Goal: Check status: Check status

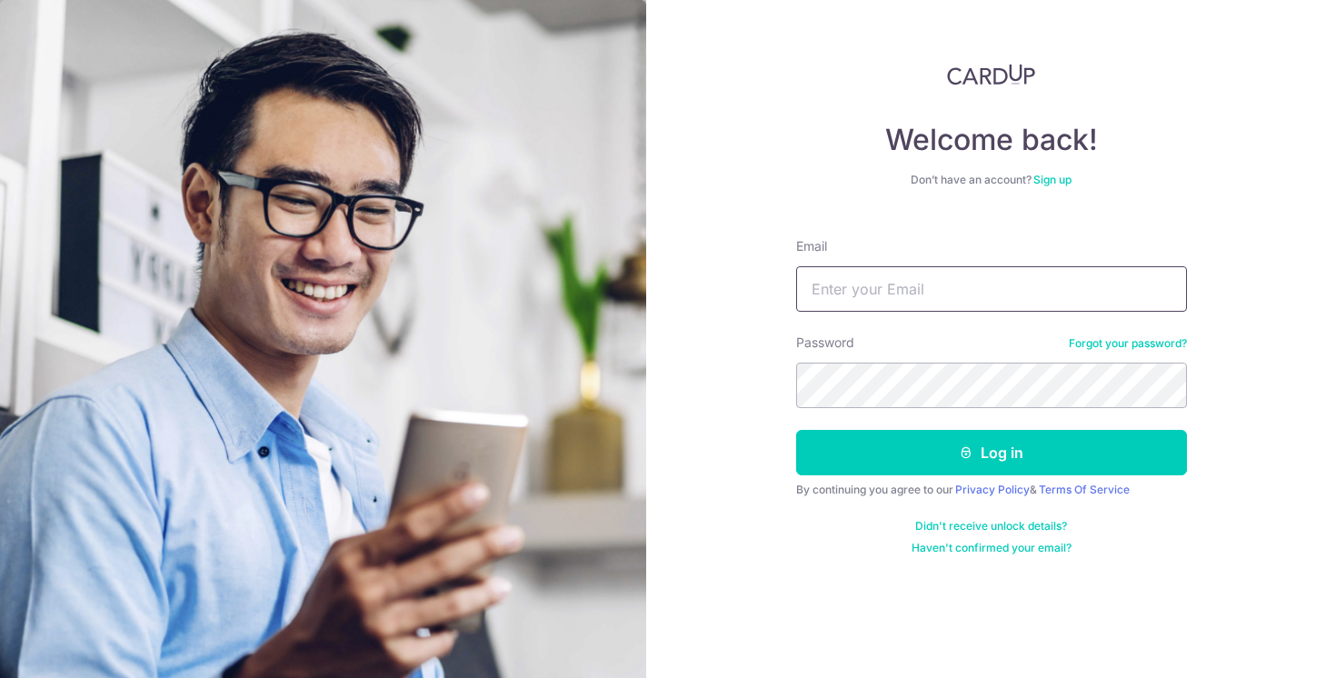
click at [924, 294] on input "Email" at bounding box center [991, 288] width 391 height 45
type input "[PERSON_NAME][EMAIL_ADDRESS][DOMAIN_NAME]"
click at [796, 430] on button "Log in" at bounding box center [991, 452] width 391 height 45
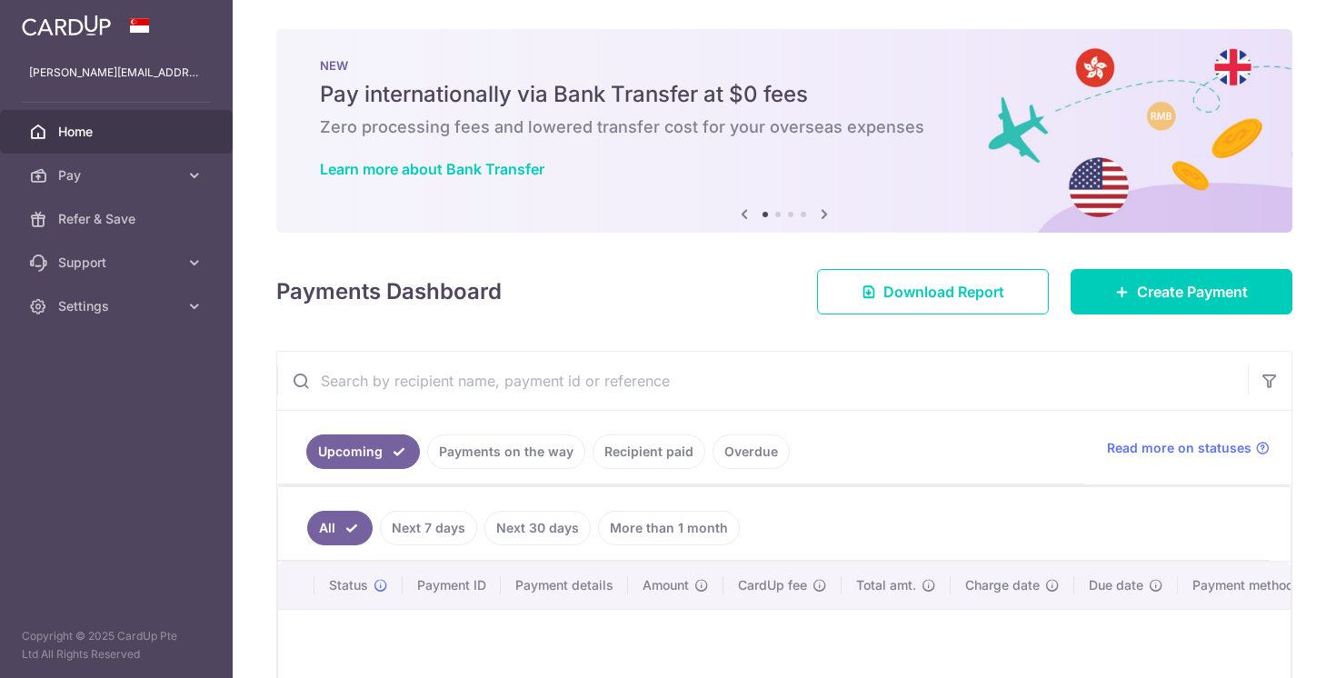
click at [865, 334] on div "× Pause Schedule Pause all future payments in this series Pause just this one p…" at bounding box center [784, 339] width 1103 height 678
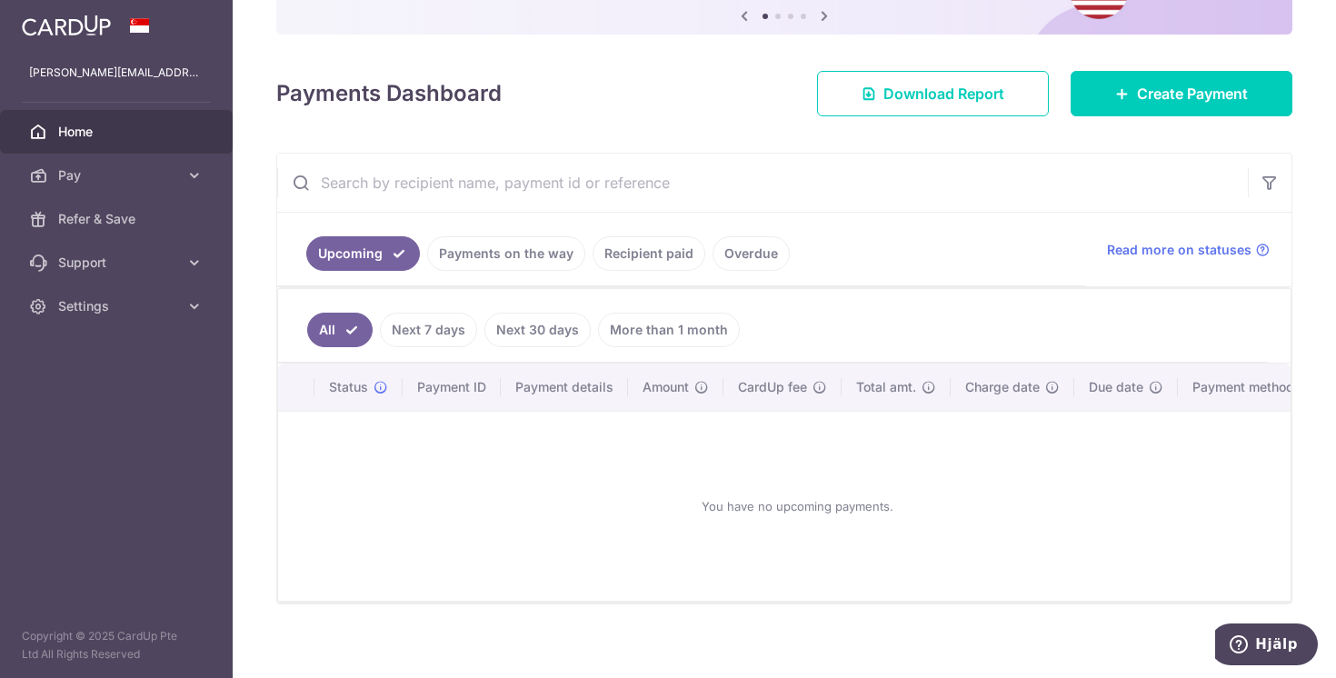
scroll to position [210, 0]
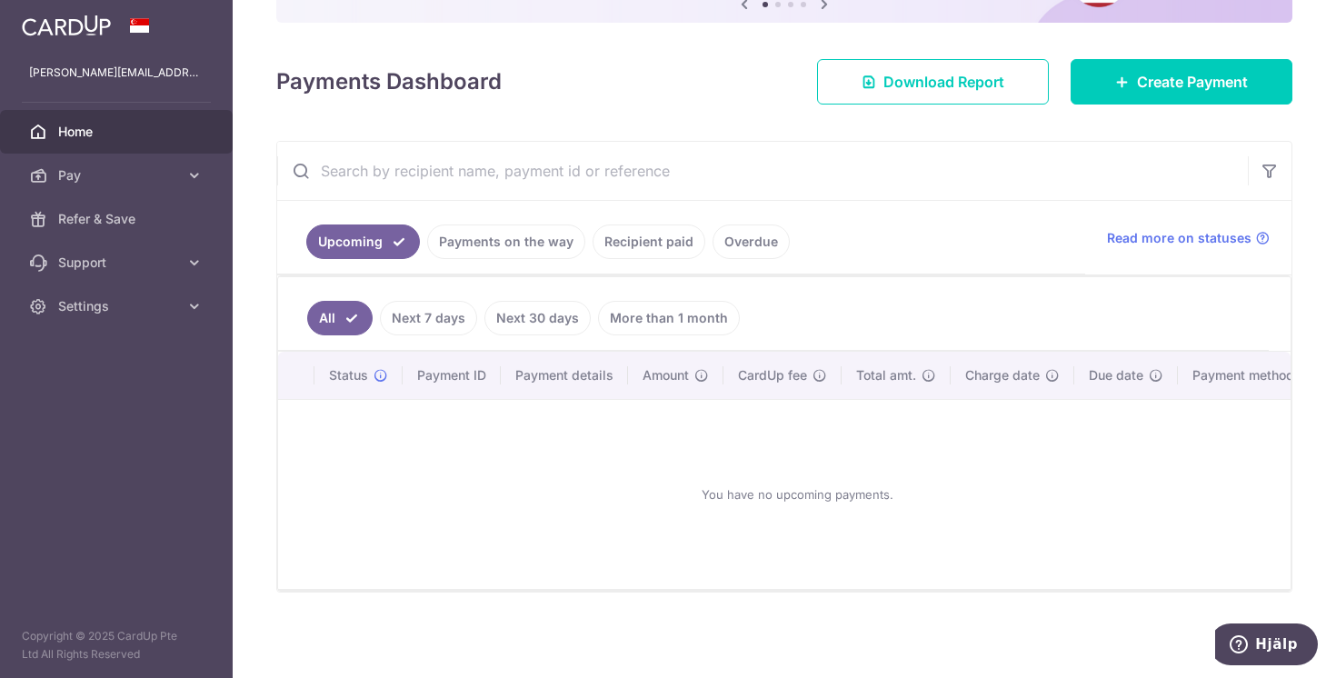
click at [483, 244] on link "Payments on the way" at bounding box center [506, 241] width 158 height 35
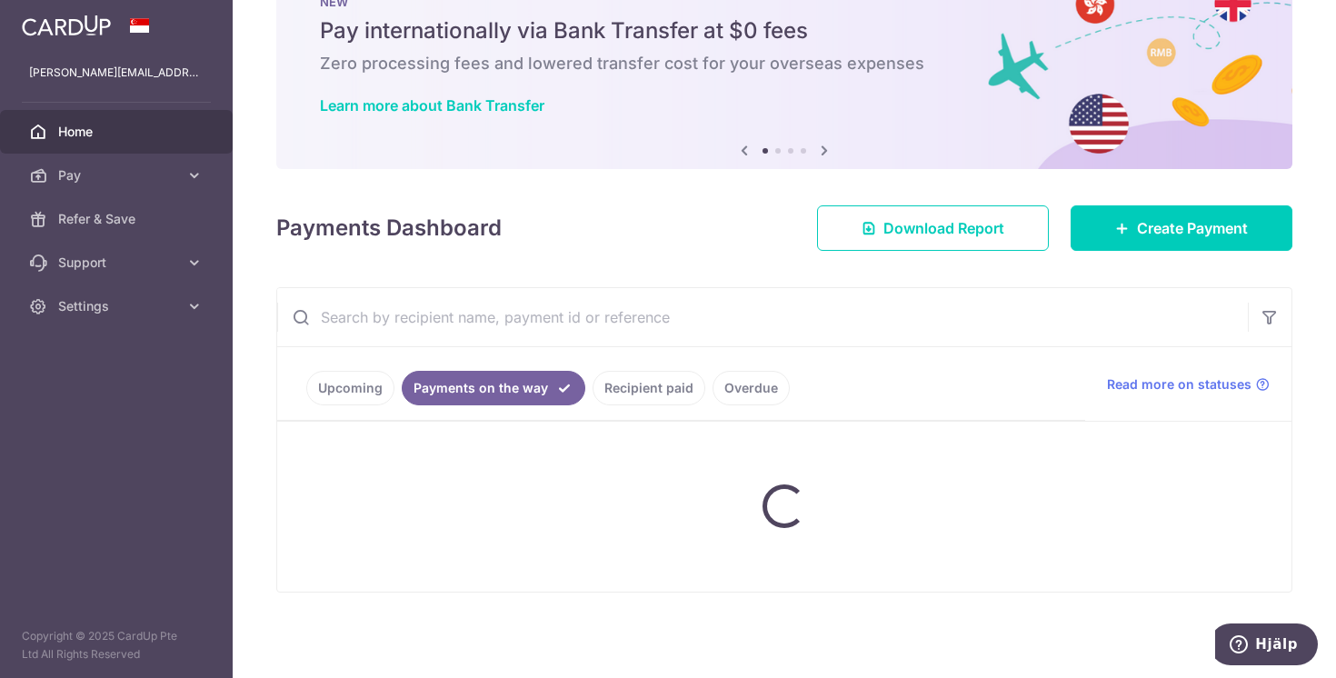
scroll to position [9, 0]
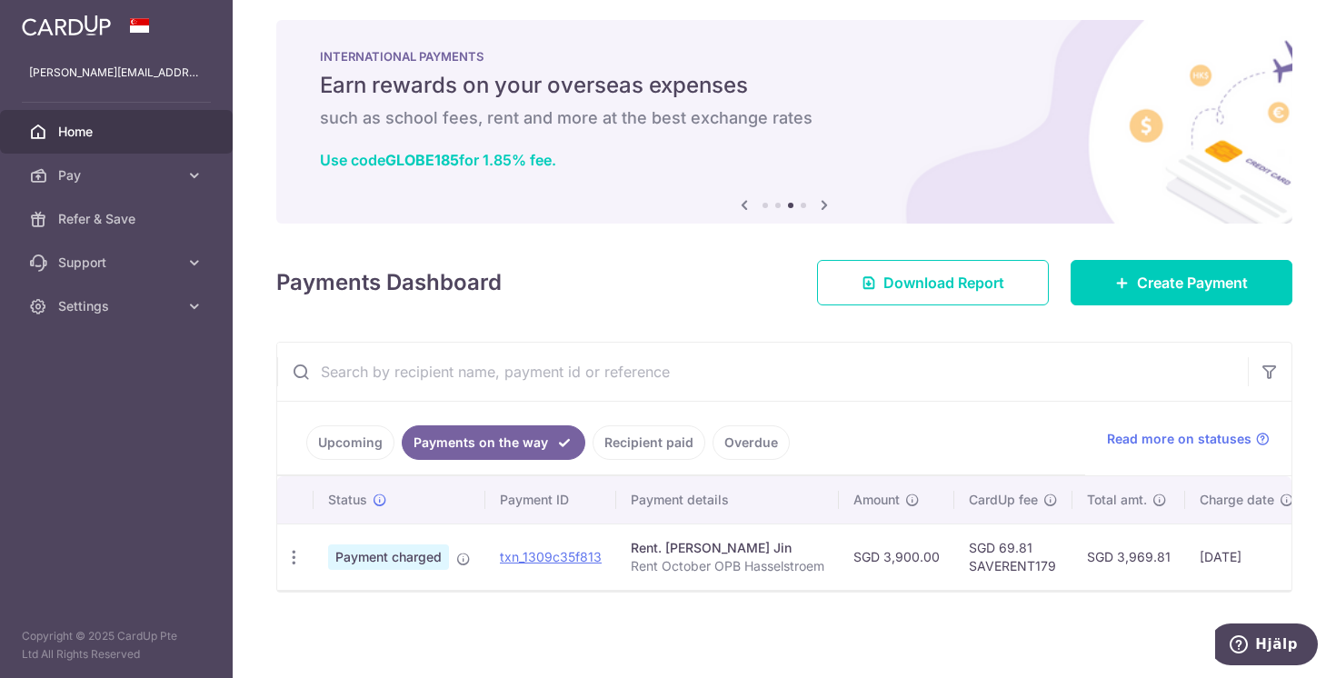
click at [636, 447] on link "Recipient paid" at bounding box center [649, 442] width 113 height 35
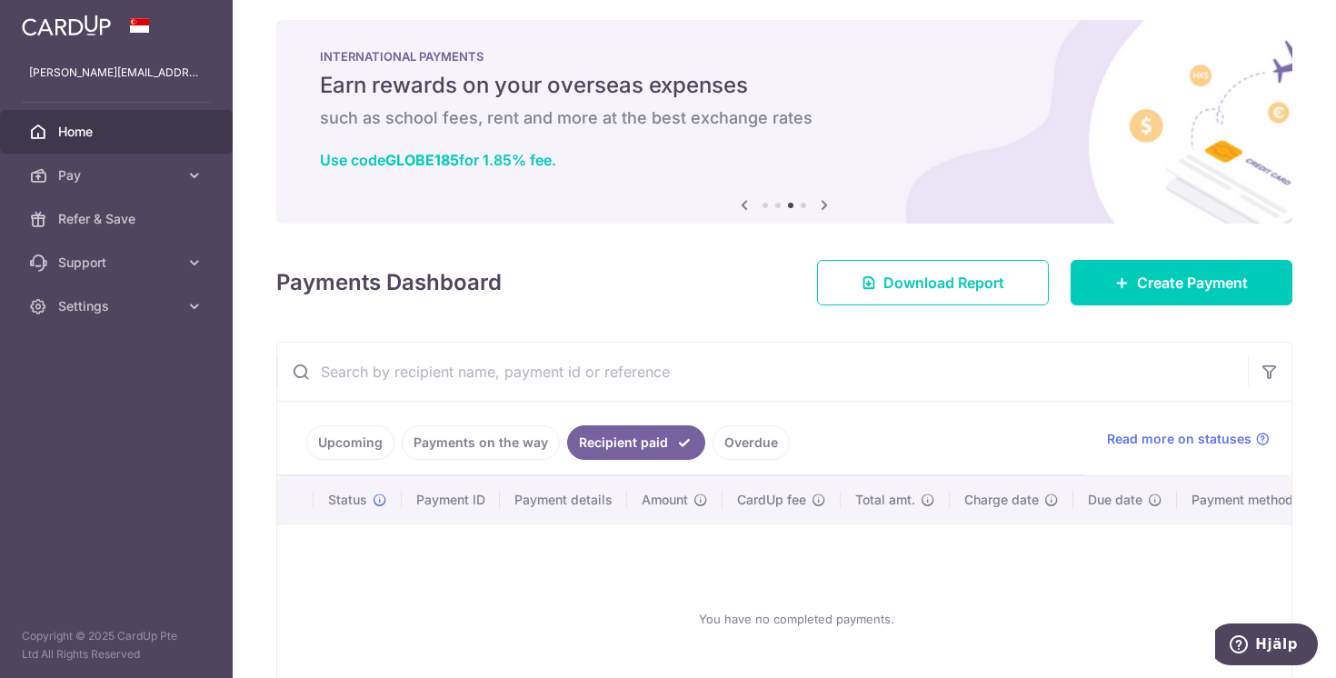
click at [739, 455] on link "Overdue" at bounding box center [751, 442] width 77 height 35
click at [625, 447] on link "Recipient paid" at bounding box center [623, 442] width 113 height 35
click at [494, 452] on link "Payments on the way" at bounding box center [481, 442] width 158 height 35
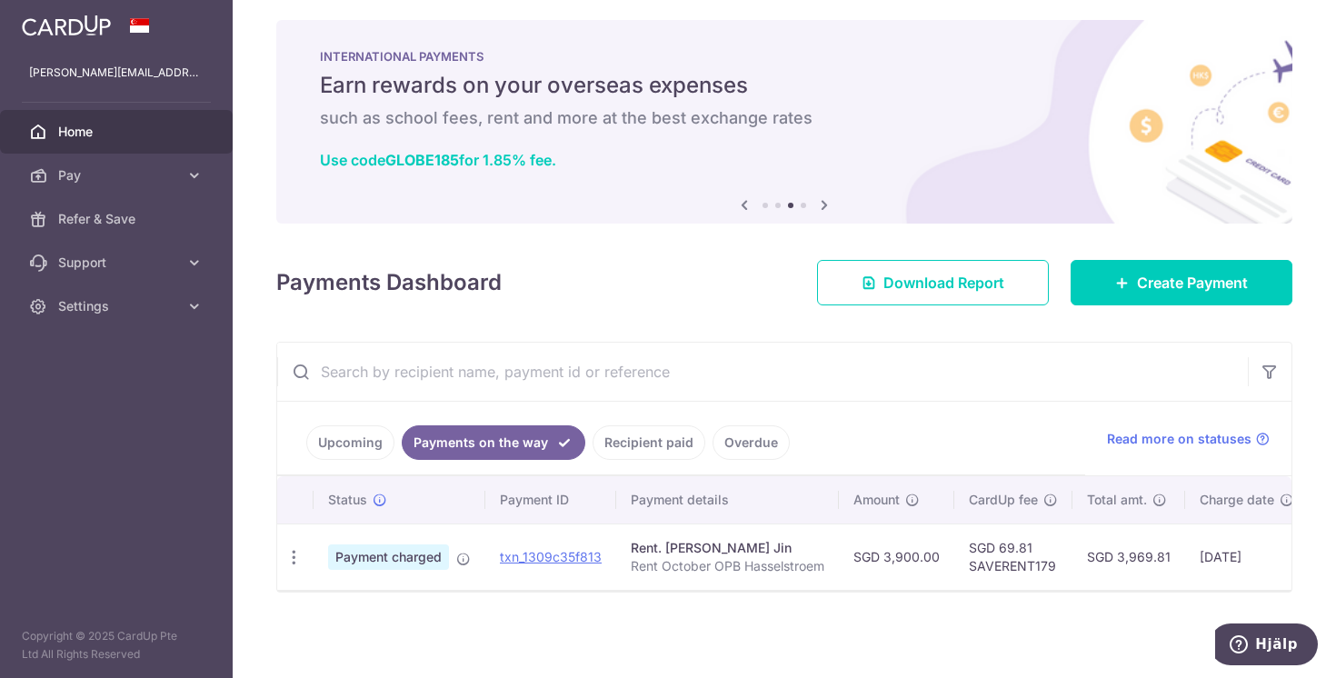
click at [372, 434] on link "Upcoming" at bounding box center [350, 442] width 88 height 35
